Goal: Task Accomplishment & Management: Use online tool/utility

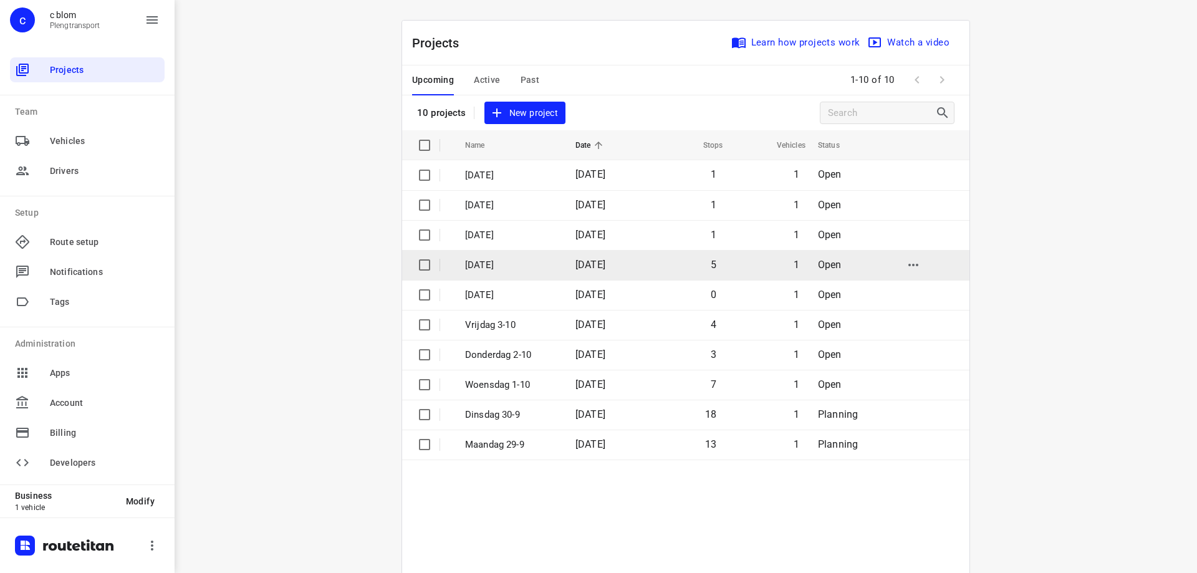
click at [575, 270] on span "[DATE]" at bounding box center [590, 265] width 30 height 12
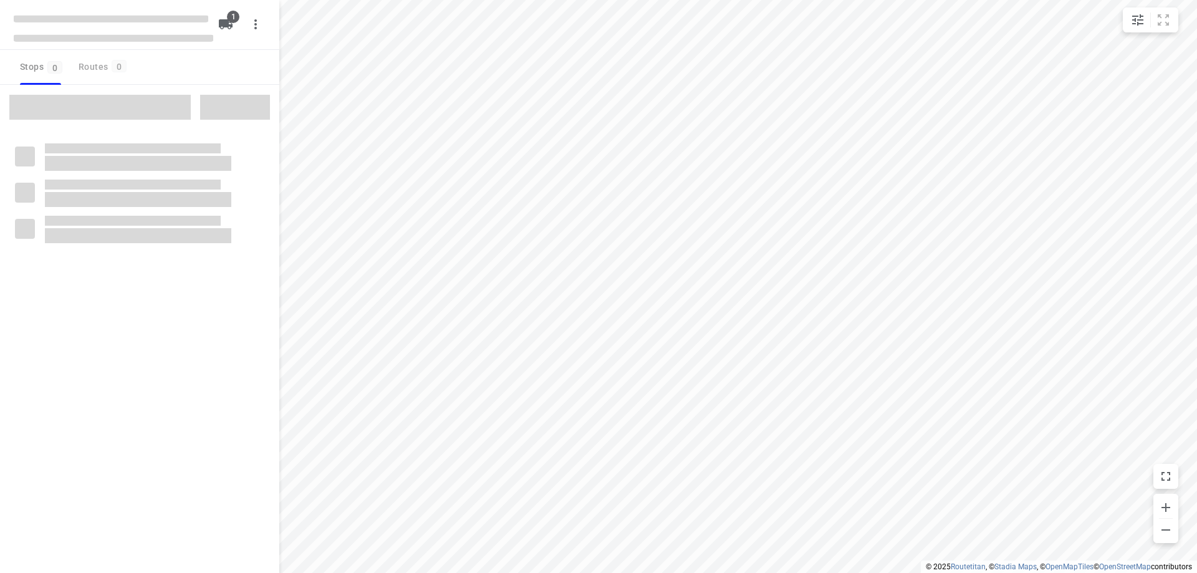
type input "distance"
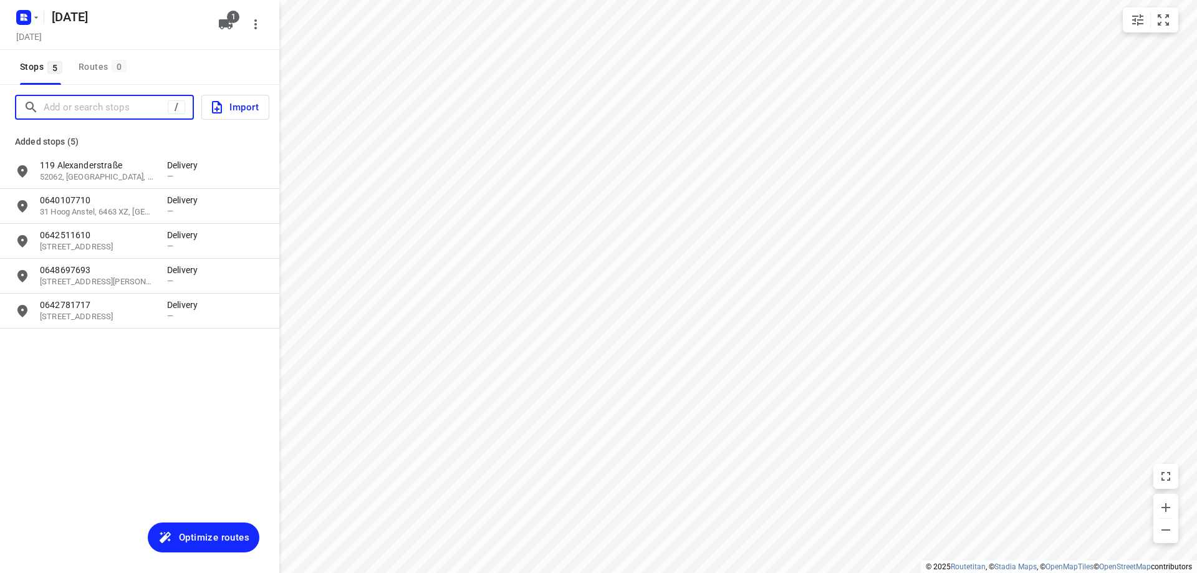
click at [131, 108] on input "Add or search stops" at bounding box center [106, 107] width 124 height 19
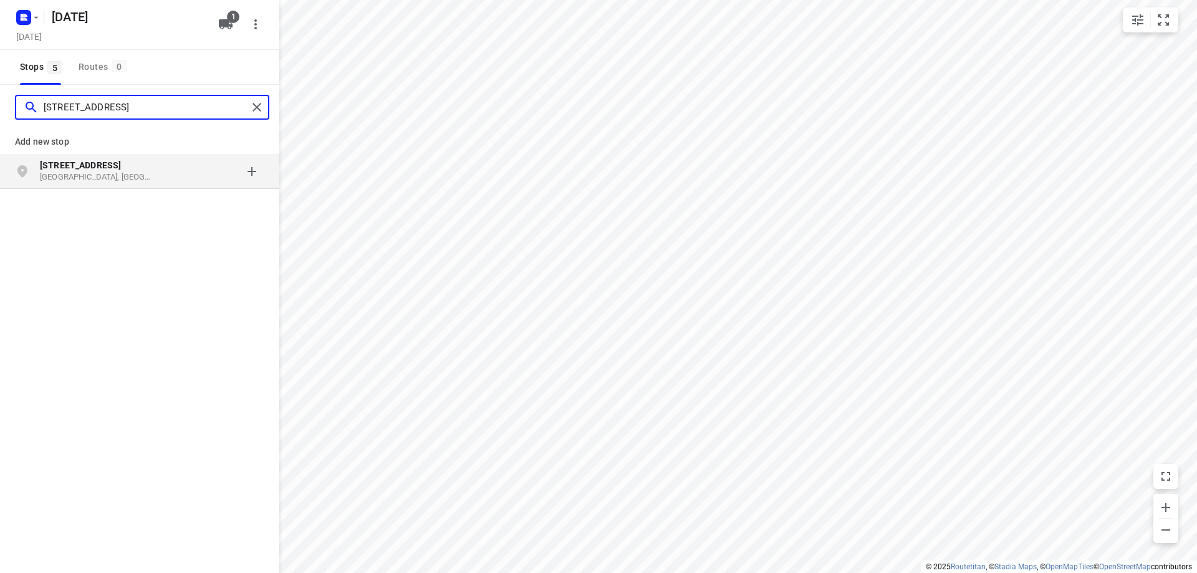
type input "[STREET_ADDRESS]"
click at [163, 166] on p "[STREET_ADDRESS]" at bounding box center [103, 165] width 127 height 12
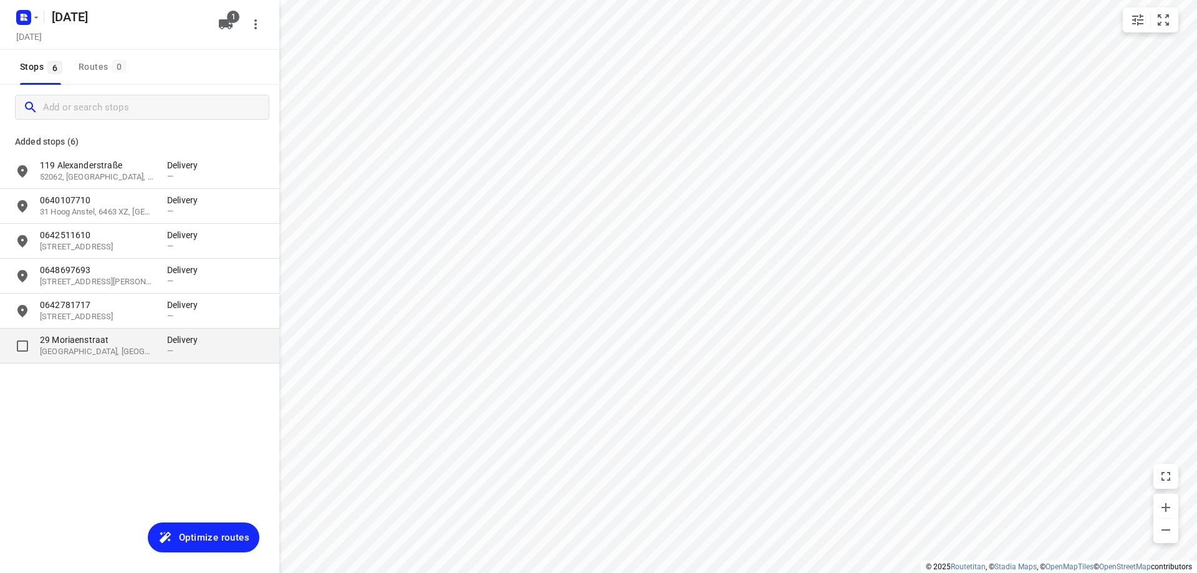
click at [130, 340] on p "29 Moriaenstraat" at bounding box center [97, 339] width 115 height 12
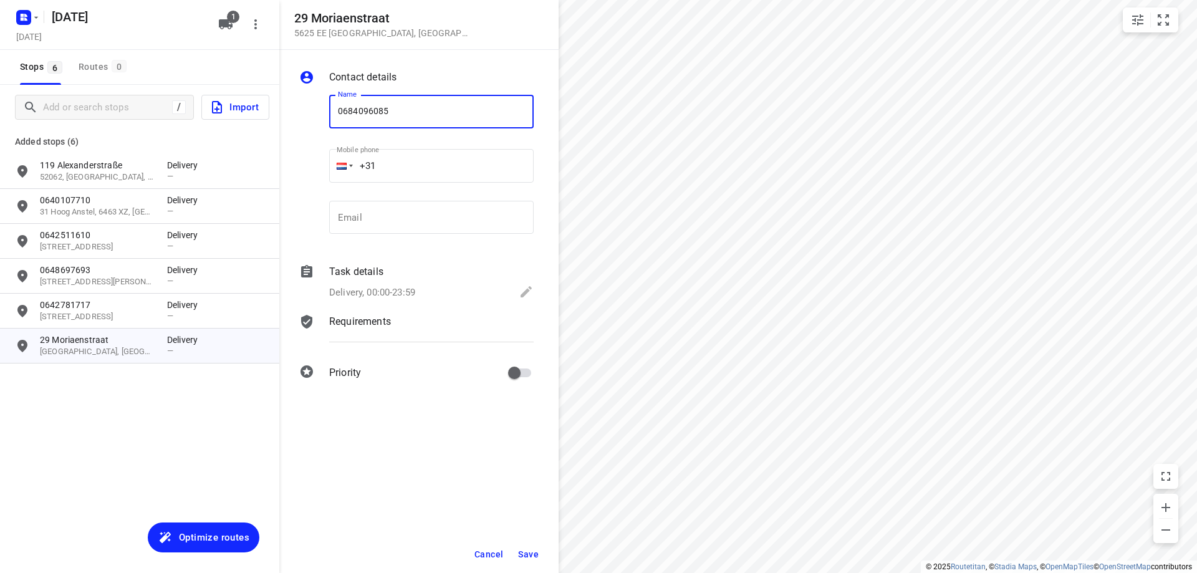
type input "0684096085"
click at [537, 547] on button "Save" at bounding box center [528, 554] width 31 height 22
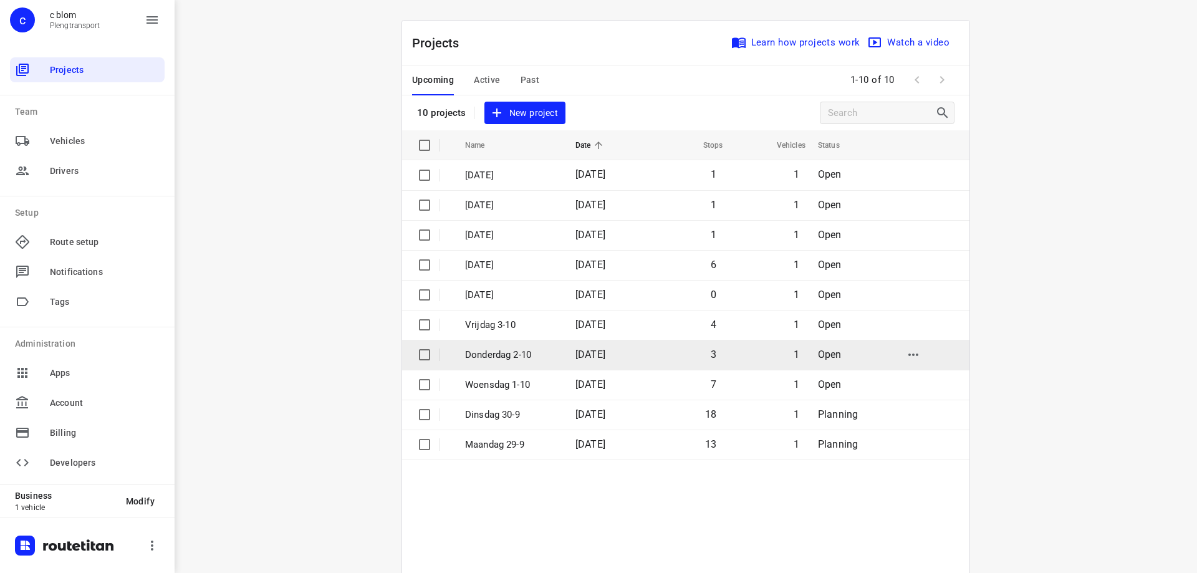
click at [497, 364] on td "Donderdag 2-10" at bounding box center [508, 355] width 113 height 30
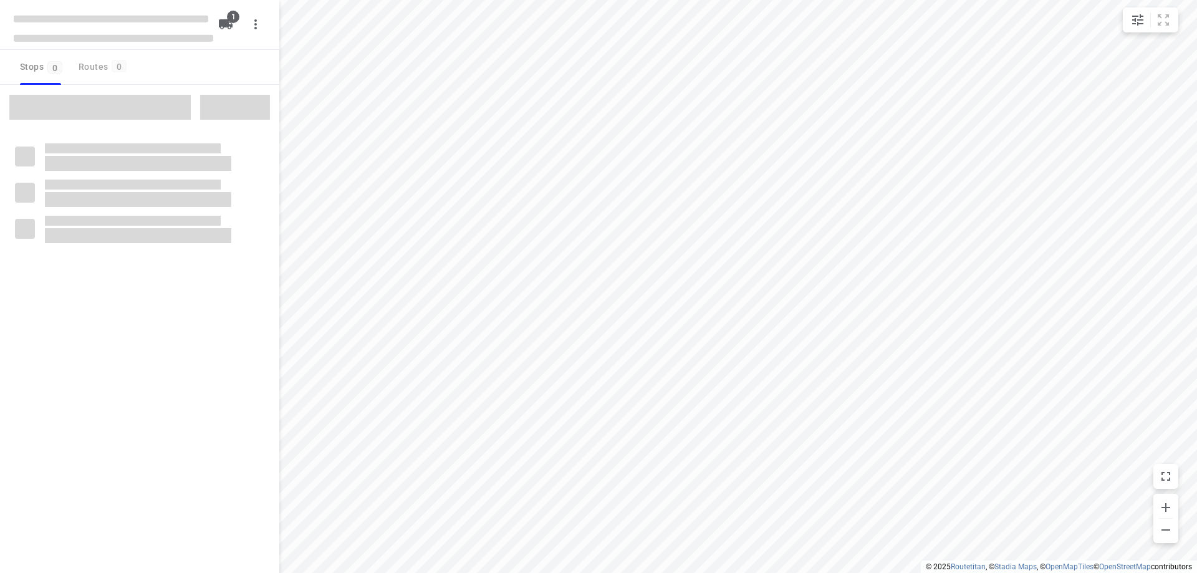
type input "distance"
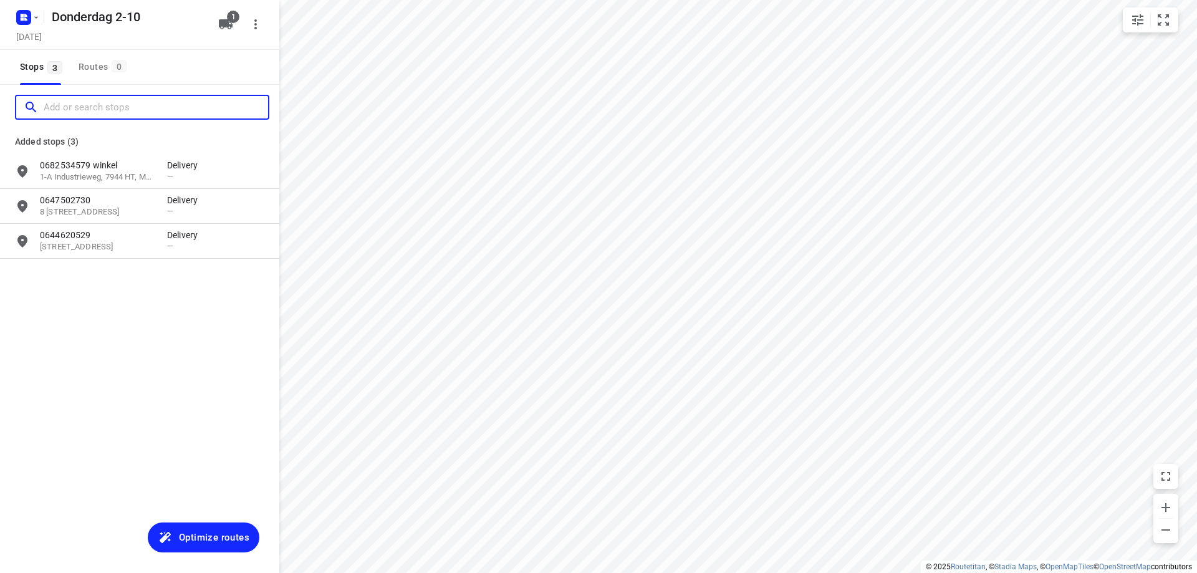
click at [82, 112] on input "Add or search stops" at bounding box center [156, 107] width 224 height 19
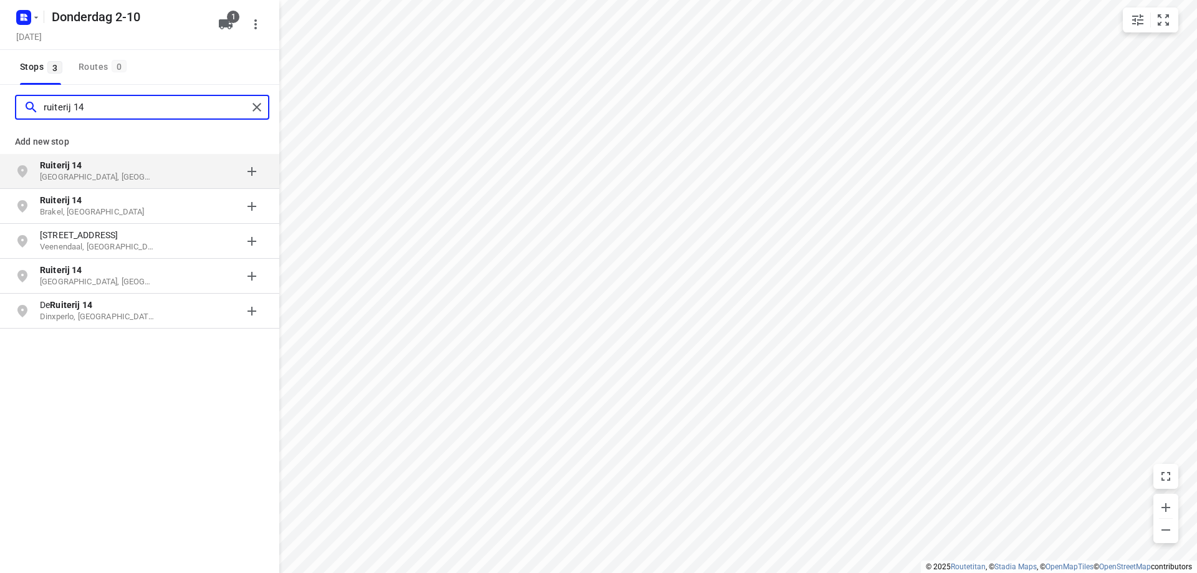
type input "ruiterij 14"
click at [173, 176] on div "grid" at bounding box center [215, 171] width 97 height 25
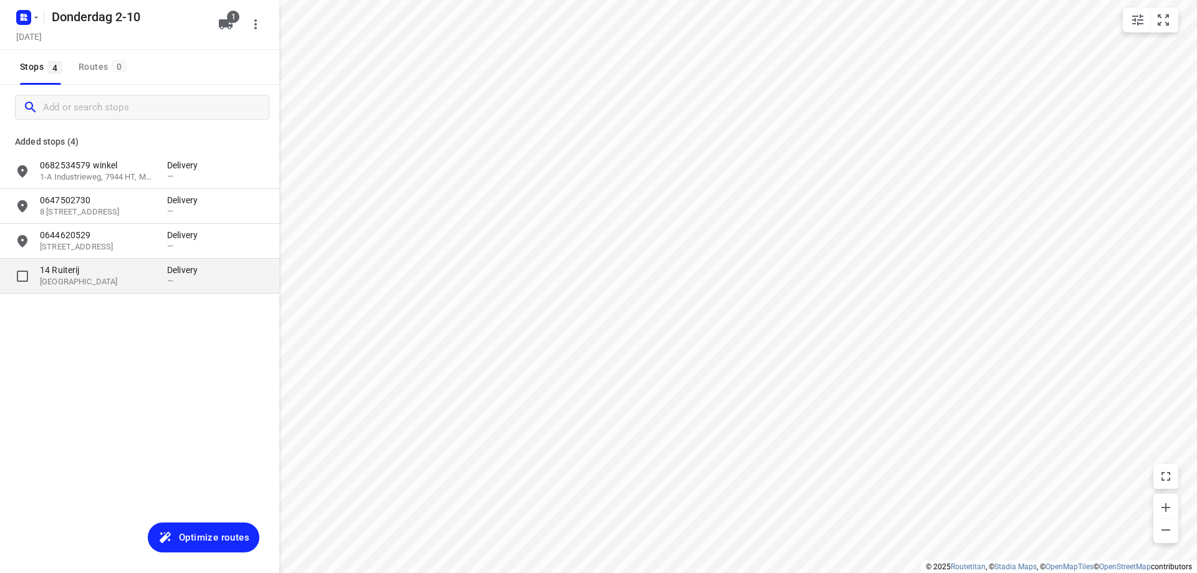
click at [82, 277] on p "[GEOGRAPHIC_DATA]" at bounding box center [97, 282] width 115 height 12
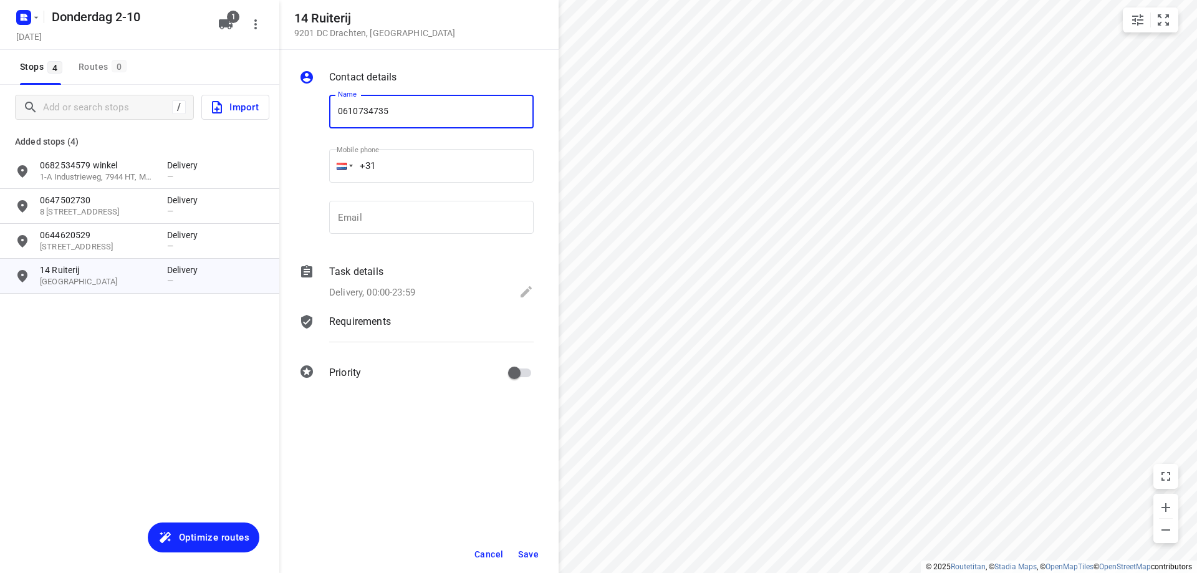
type input "0610734735"
click at [522, 554] on span "Save" at bounding box center [528, 554] width 21 height 10
